Goal: Entertainment & Leisure: Consume media (video, audio)

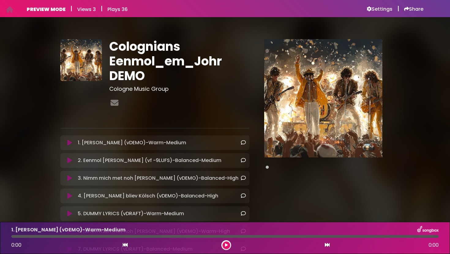
click at [71, 143] on icon at bounding box center [69, 143] width 5 height 6
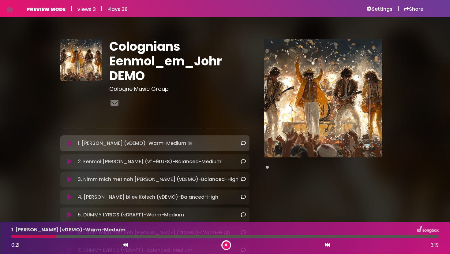
click at [71, 163] on icon at bounding box center [69, 162] width 5 height 6
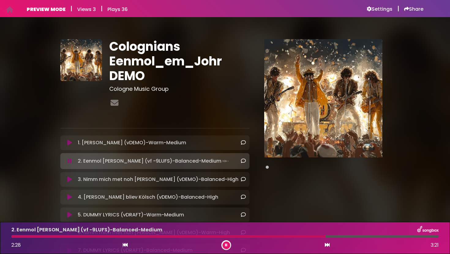
click at [225, 244] on icon at bounding box center [226, 246] width 2 height 4
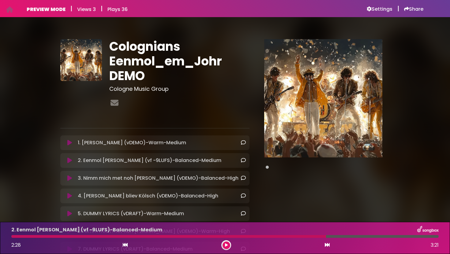
click at [69, 197] on icon at bounding box center [69, 196] width 5 height 6
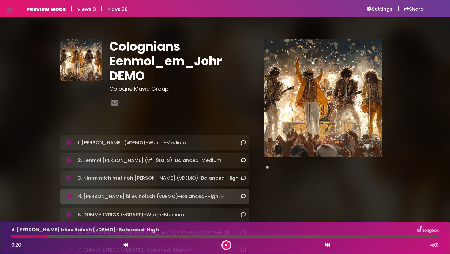
click at [68, 180] on icon at bounding box center [69, 178] width 5 height 6
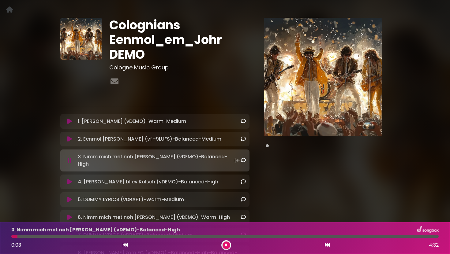
scroll to position [22, 0]
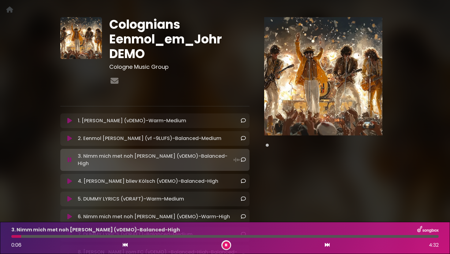
click at [70, 214] on icon at bounding box center [69, 217] width 5 height 6
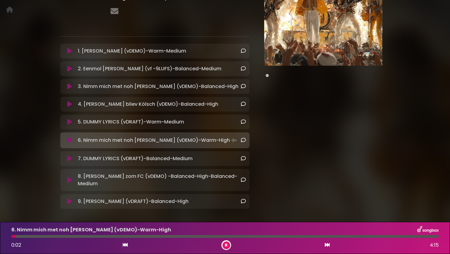
scroll to position [92, 0]
click at [70, 198] on icon at bounding box center [69, 201] width 5 height 6
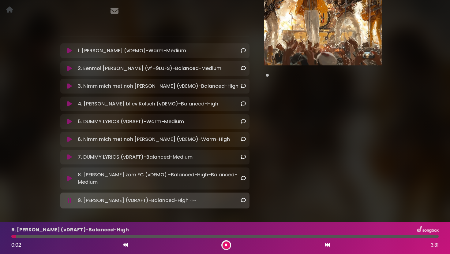
click at [71, 176] on icon at bounding box center [69, 179] width 5 height 6
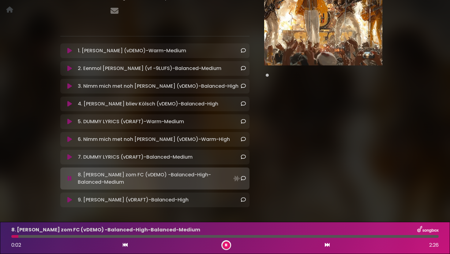
click at [70, 162] on div "7. DUMMY LYRICS (vDRAFT)-Balanced-Medium Loading Track... Name" at bounding box center [154, 157] width 189 height 15
click at [69, 159] on icon at bounding box center [69, 157] width 5 height 6
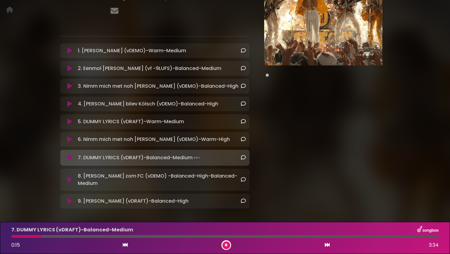
click at [71, 140] on icon at bounding box center [69, 139] width 5 height 6
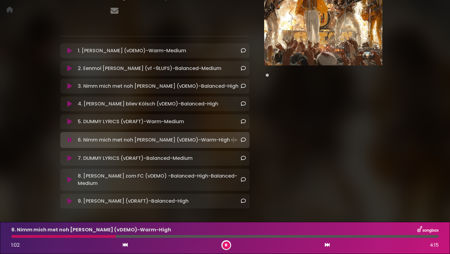
click at [69, 122] on icon at bounding box center [69, 122] width 5 height 6
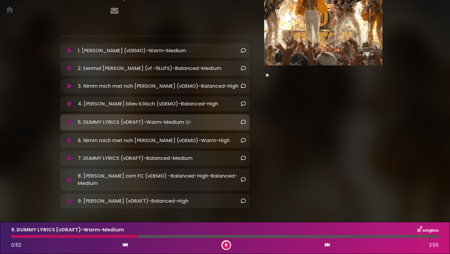
scroll to position [93, 0]
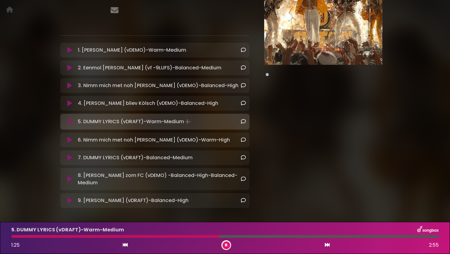
click at [226, 246] on icon at bounding box center [226, 246] width 2 height 4
